Goal: Task Accomplishment & Management: Complete application form

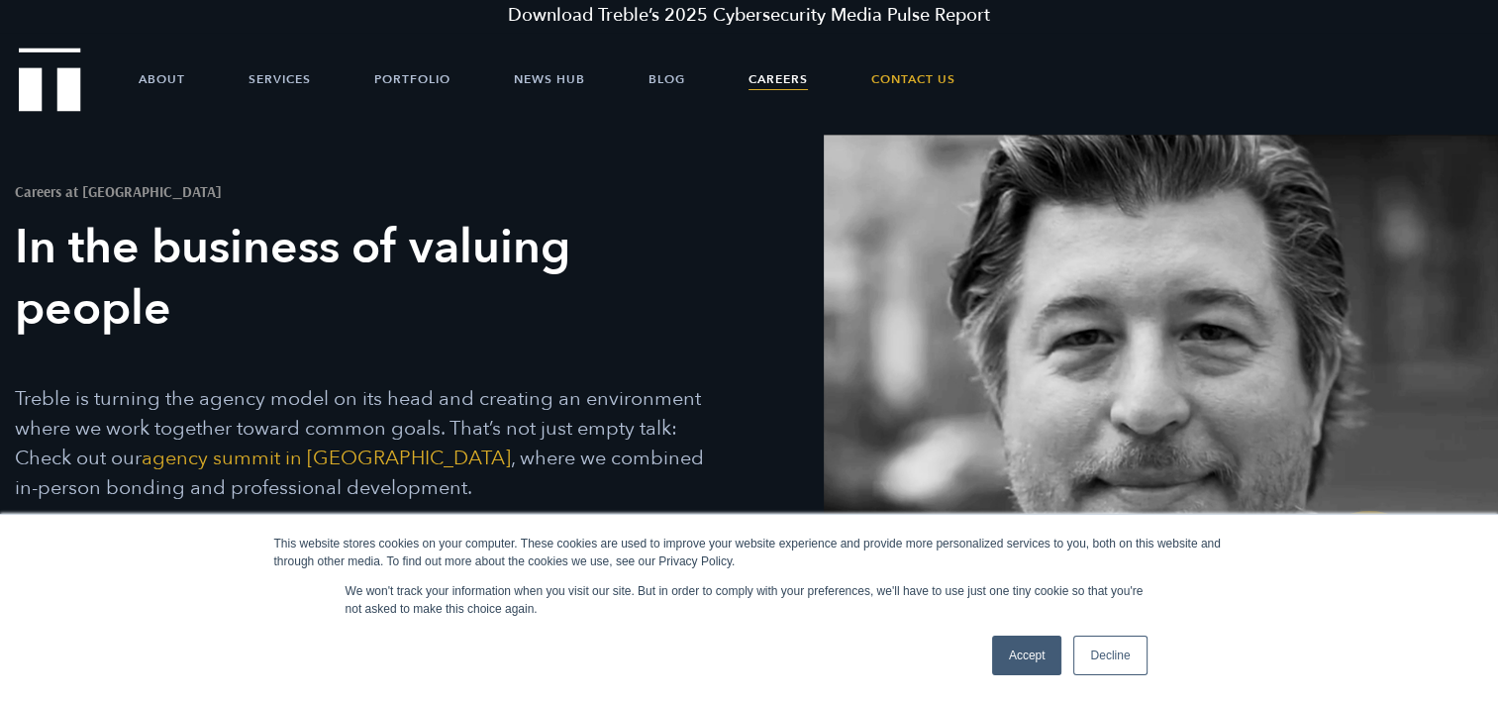
click at [1035, 653] on link "Accept" at bounding box center [1027, 656] width 70 height 40
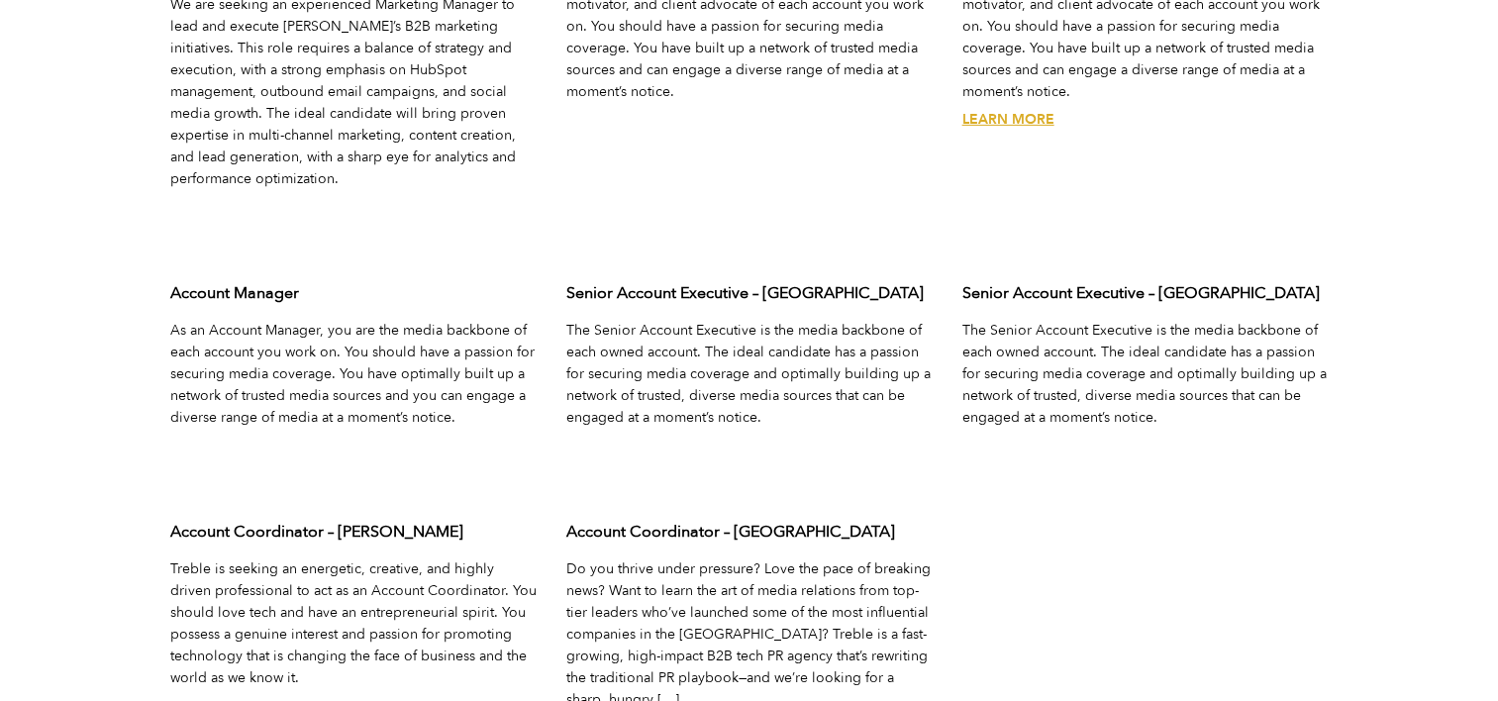
scroll to position [6534, 0]
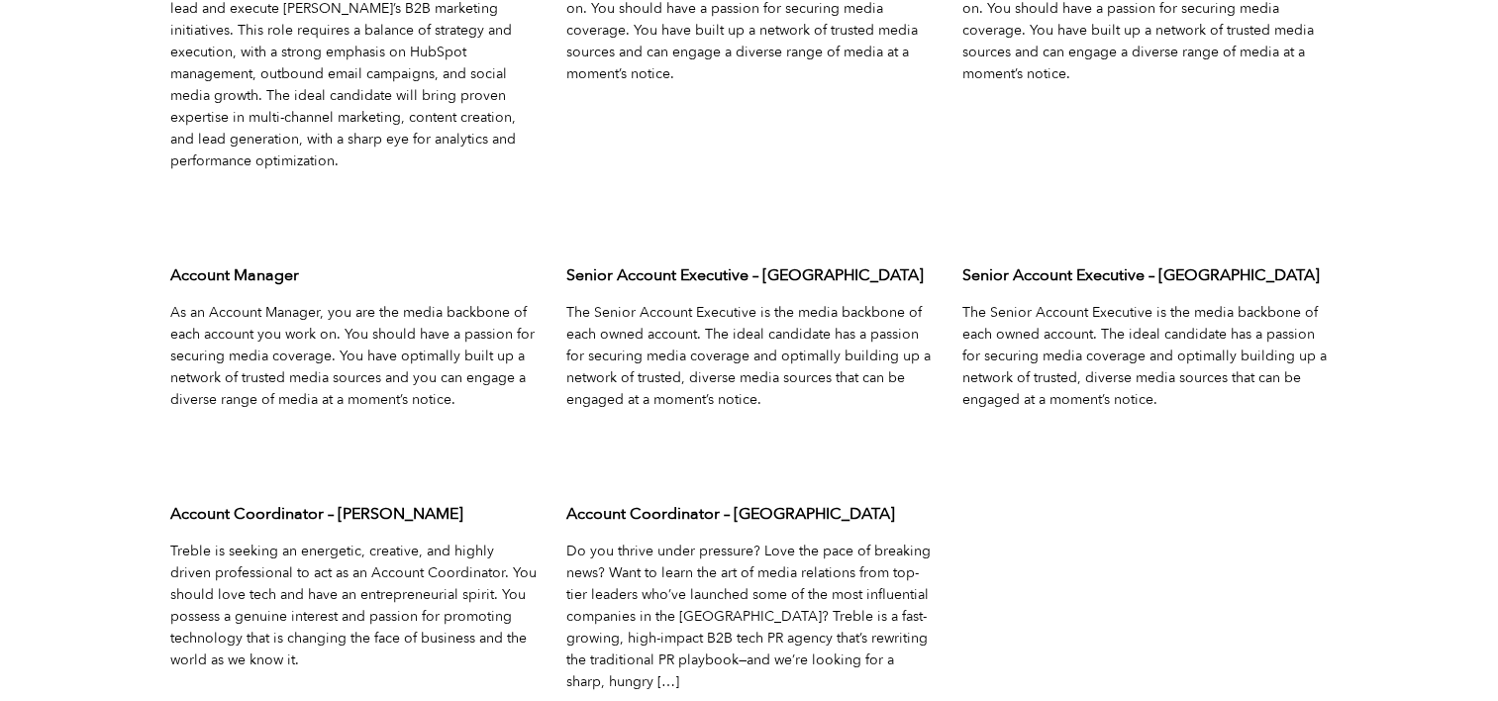
click at [751, 503] on h3 "Account Coordinator – [GEOGRAPHIC_DATA]" at bounding box center [749, 514] width 366 height 22
click at [639, 700] on link "Learn More" at bounding box center [612, 709] width 92 height 19
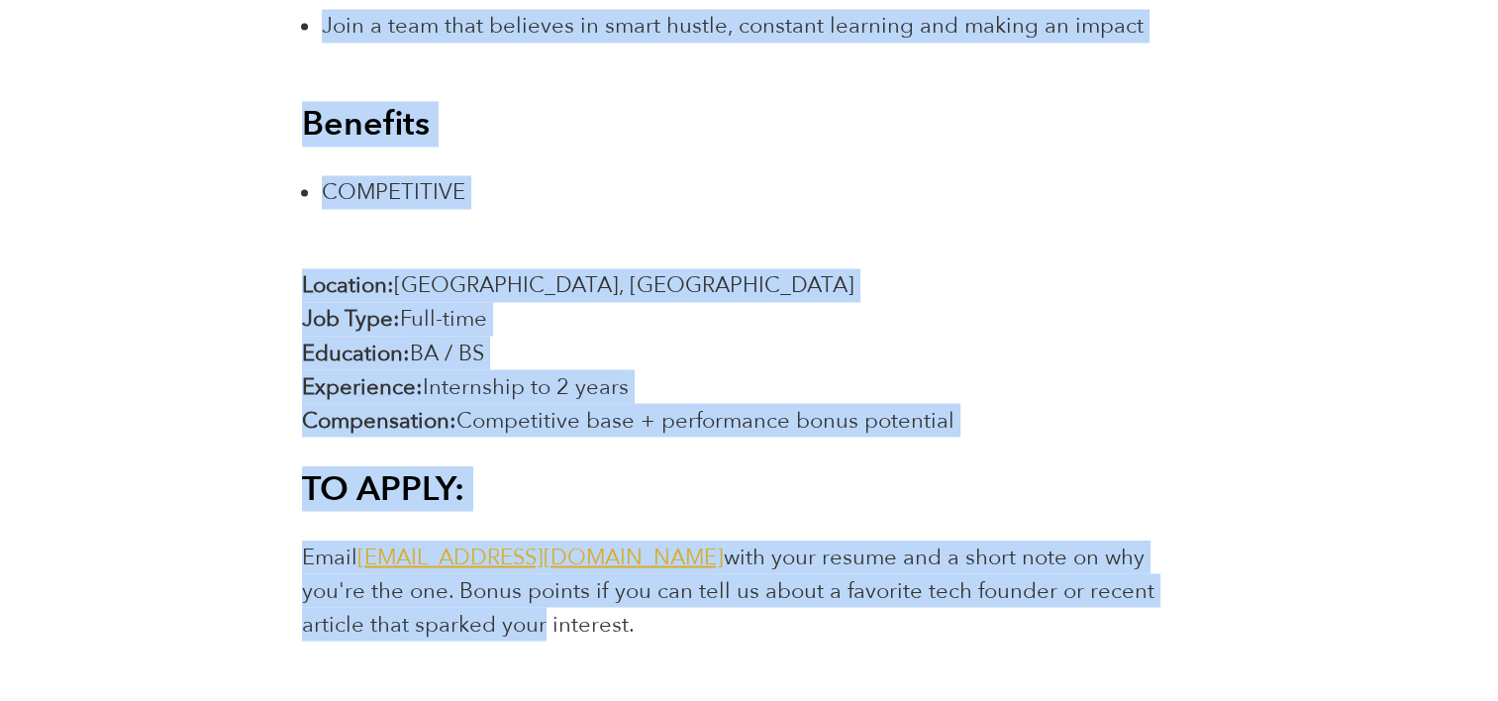
scroll to position [3465, 0]
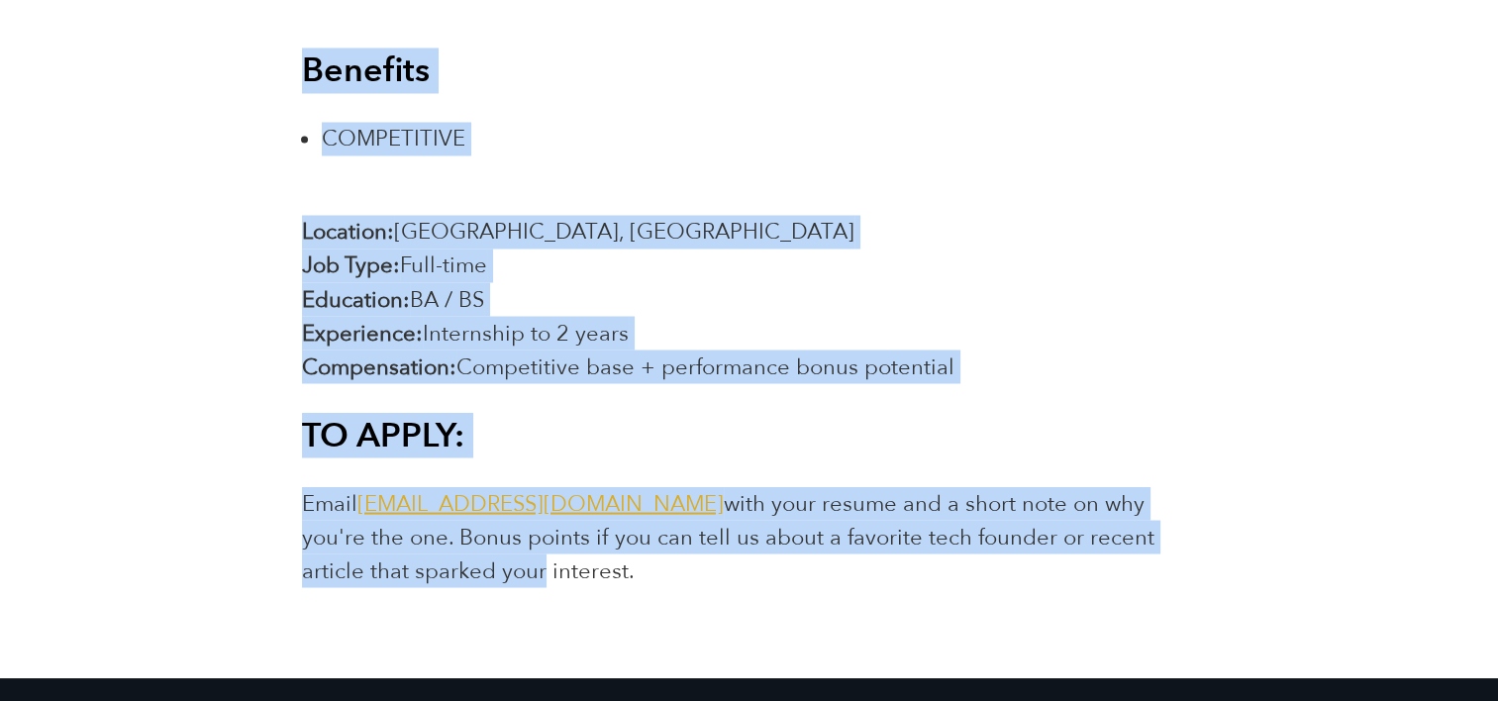
drag, startPoint x: 463, startPoint y: 100, endPoint x: 626, endPoint y: 587, distance: 513.4
